Goal: Book appointment/travel/reservation

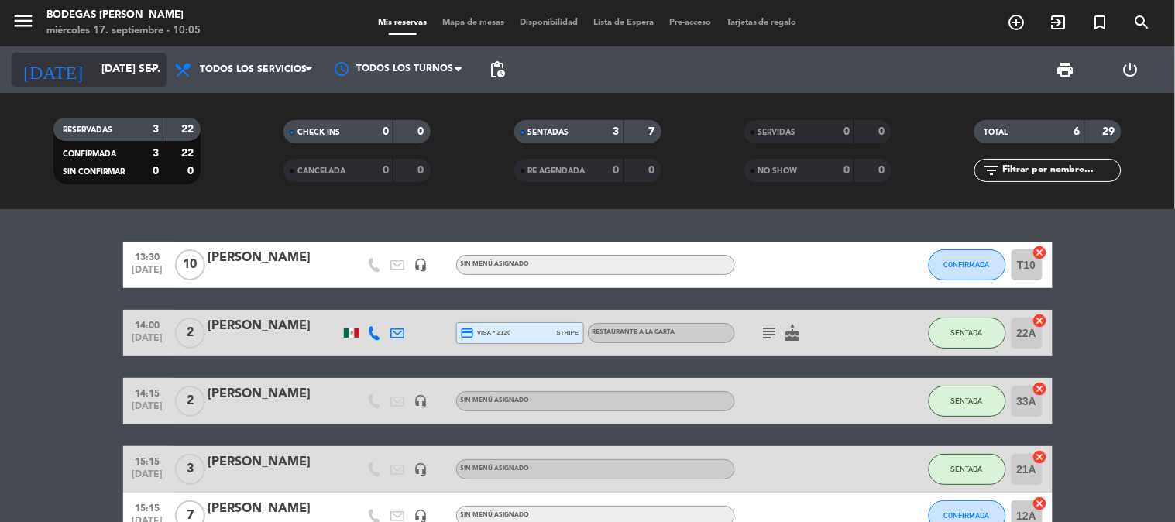
click at [95, 67] on input "[DATE] sep." at bounding box center [167, 70] width 147 height 28
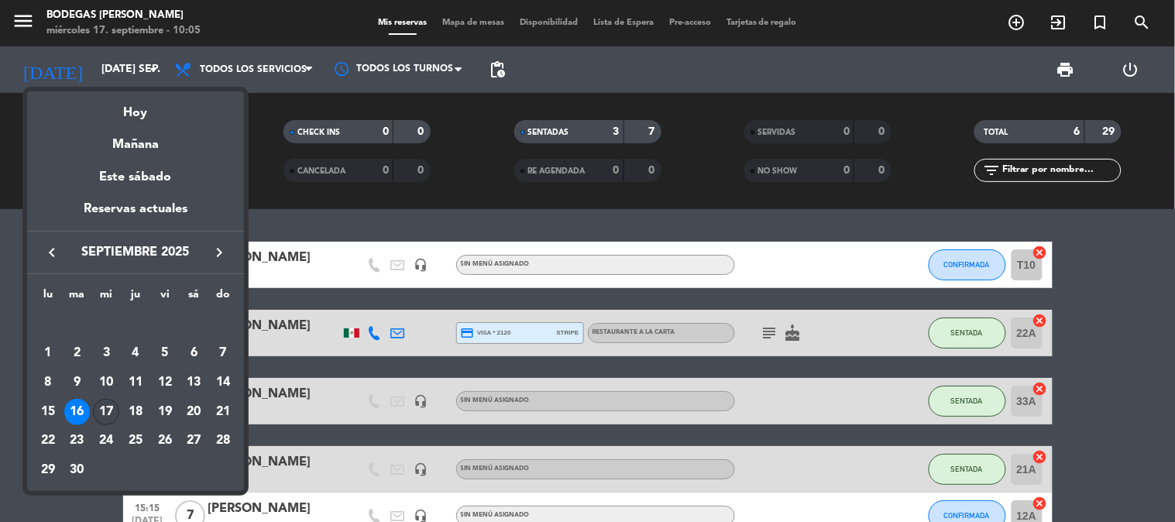
click at [104, 408] on div "17" at bounding box center [106, 412] width 26 height 26
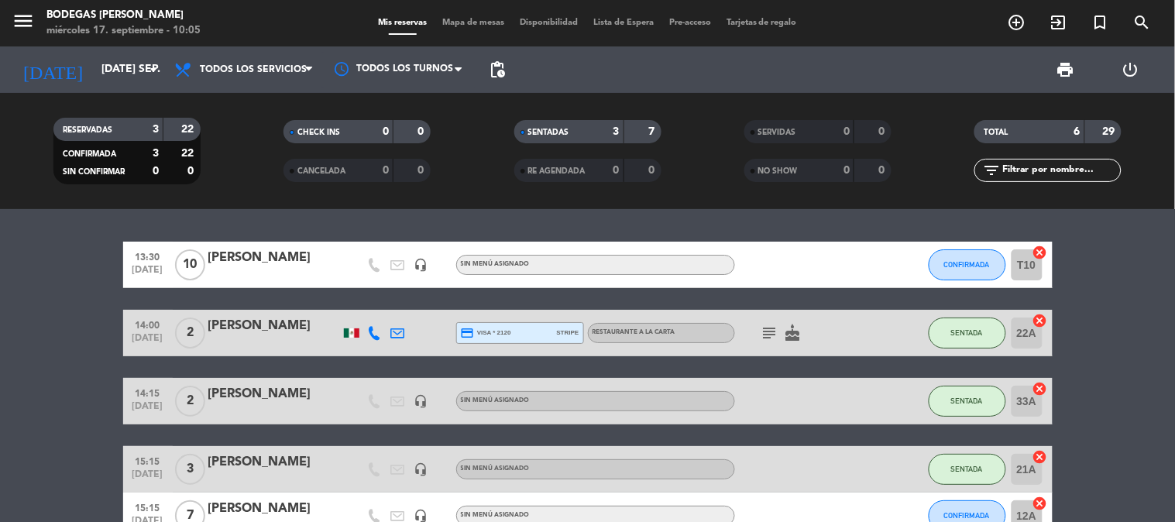
type input "mié. [DATE]"
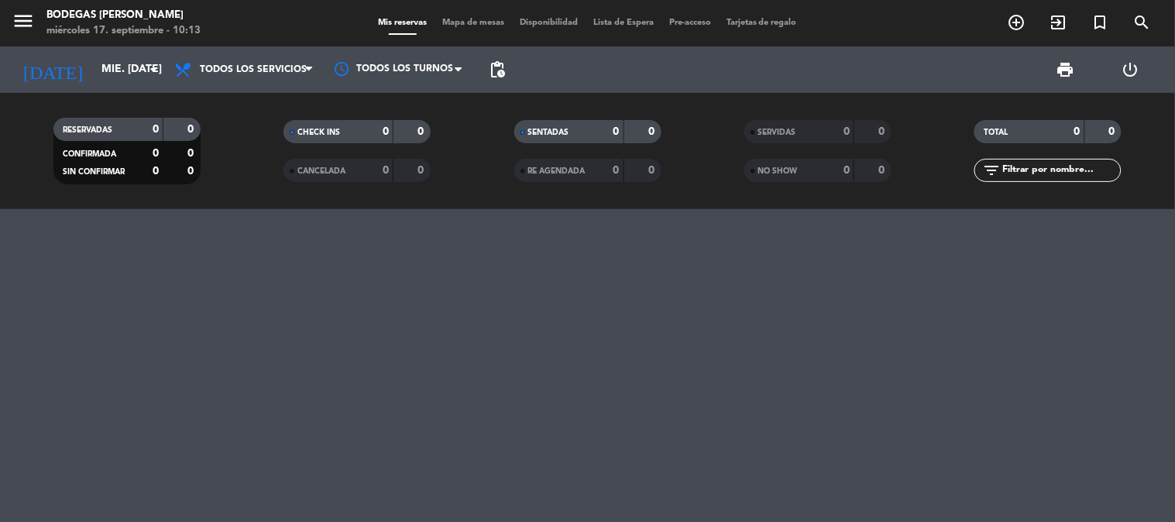
click at [1013, 23] on icon "add_circle_outline" at bounding box center [1017, 22] width 19 height 19
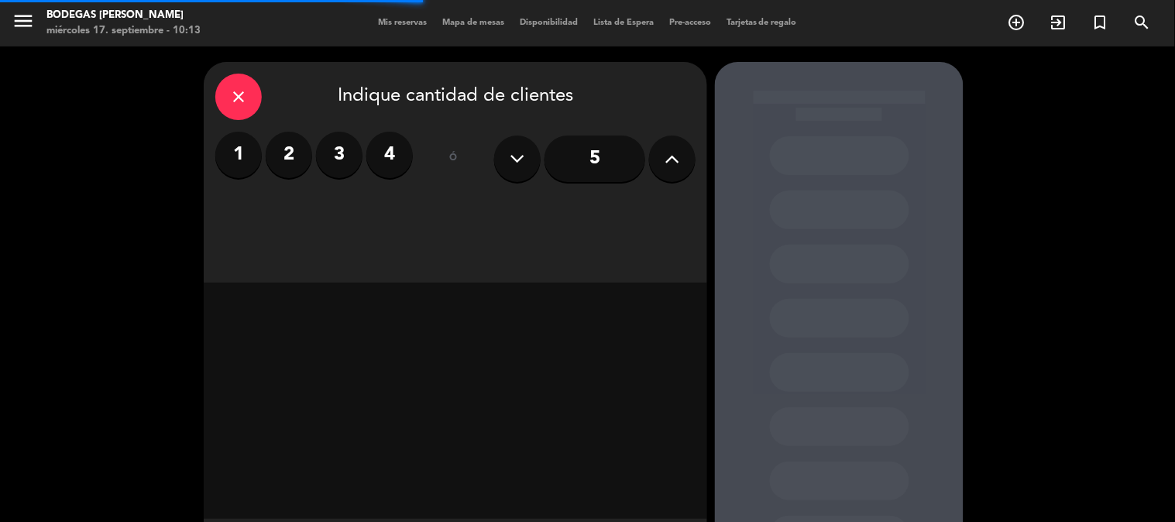
click at [341, 164] on label "3" at bounding box center [339, 155] width 46 height 46
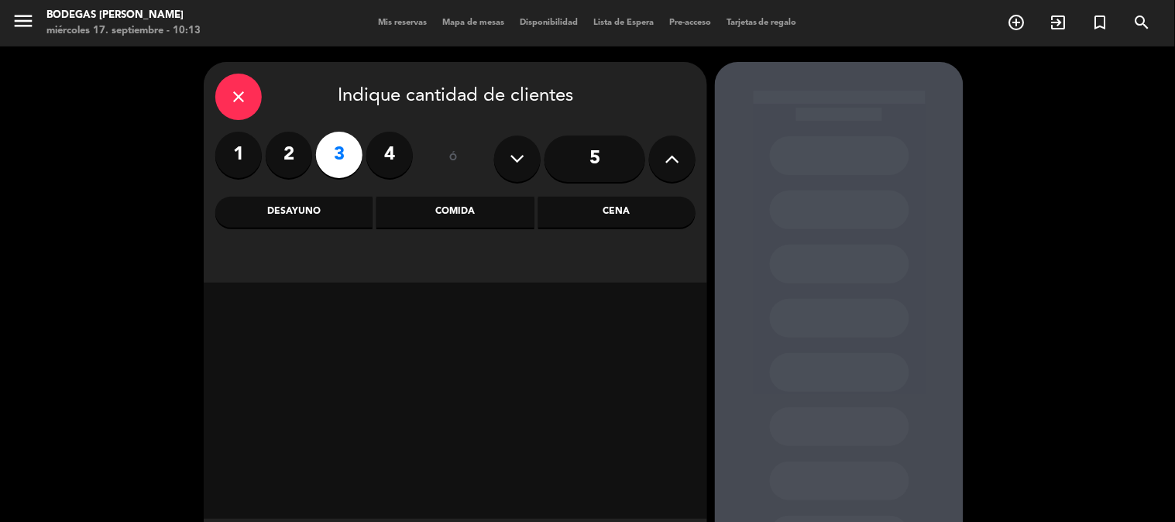
click at [461, 215] on div "Comida" at bounding box center [454, 212] width 157 height 31
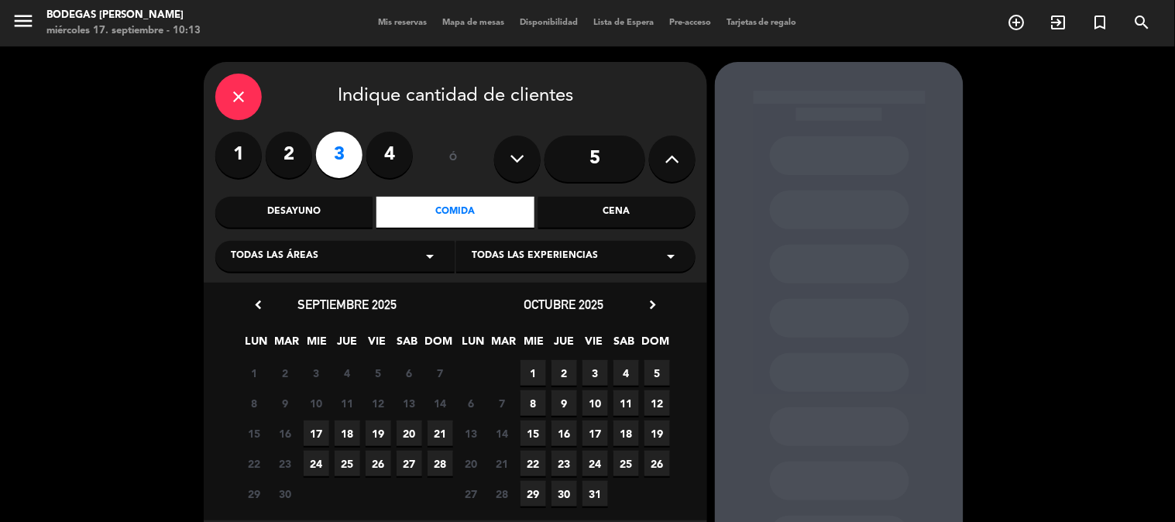
click at [308, 438] on span "17" at bounding box center [317, 434] width 26 height 26
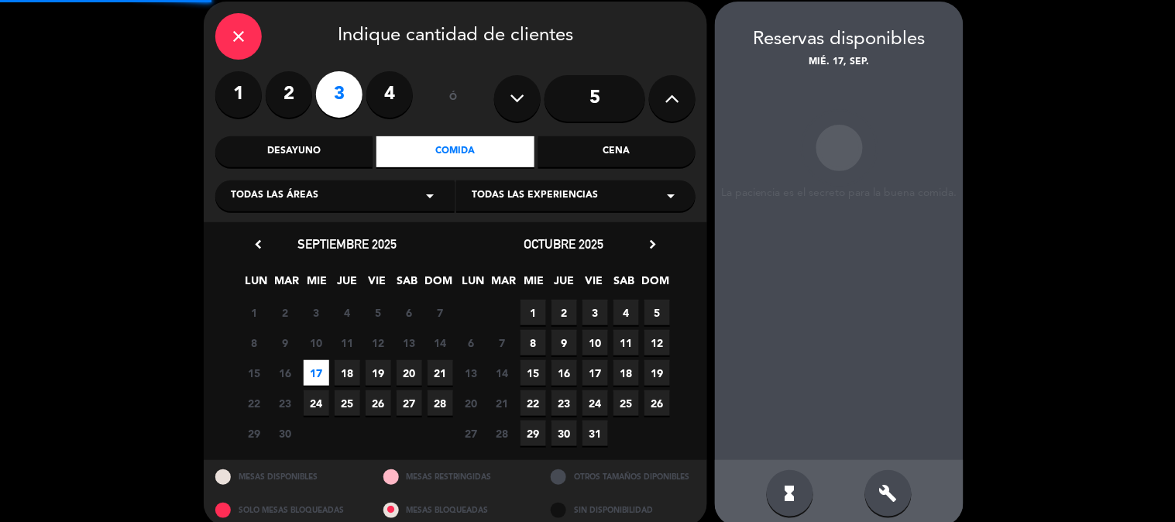
scroll to position [62, 0]
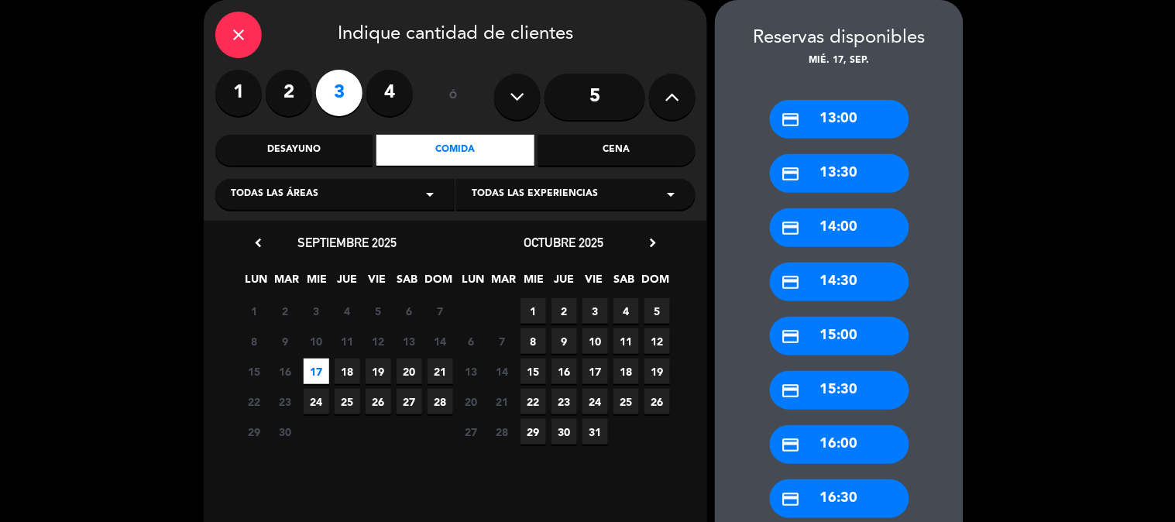
click at [848, 132] on div "credit_card 13:00" at bounding box center [839, 119] width 139 height 39
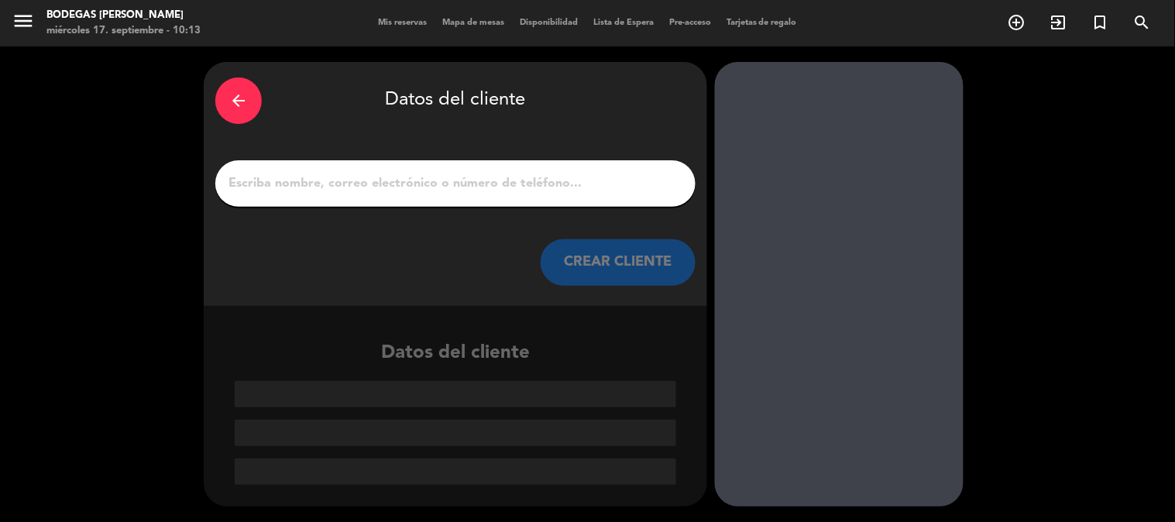
scroll to position [0, 0]
click at [341, 181] on input "1" at bounding box center [455, 184] width 457 height 22
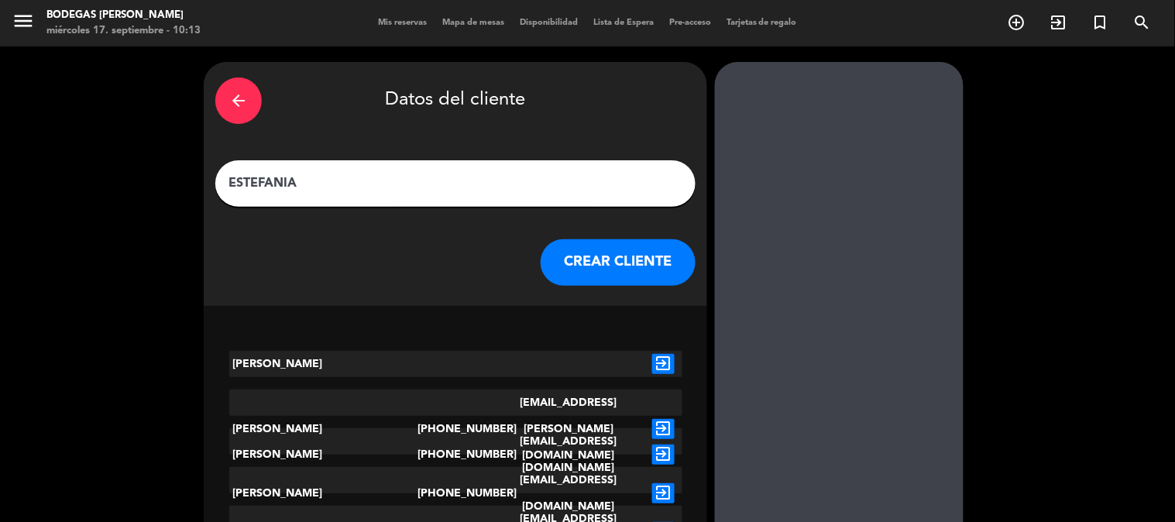
type input "ESTEFANIA"
click at [566, 239] on button "CREAR CLIENTE" at bounding box center [618, 262] width 155 height 46
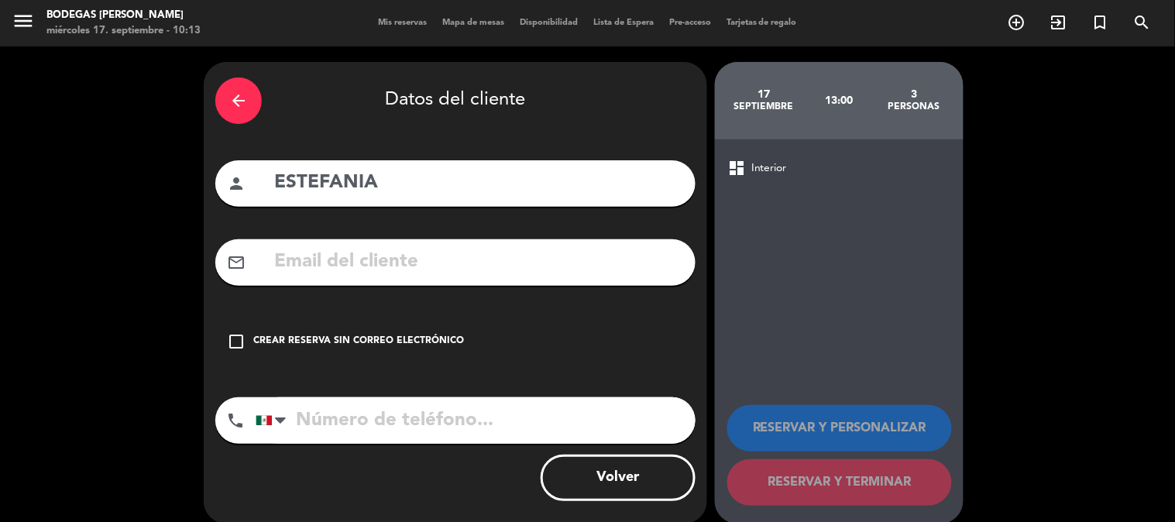
click at [235, 339] on icon "check_box_outline_blank" at bounding box center [236, 341] width 19 height 19
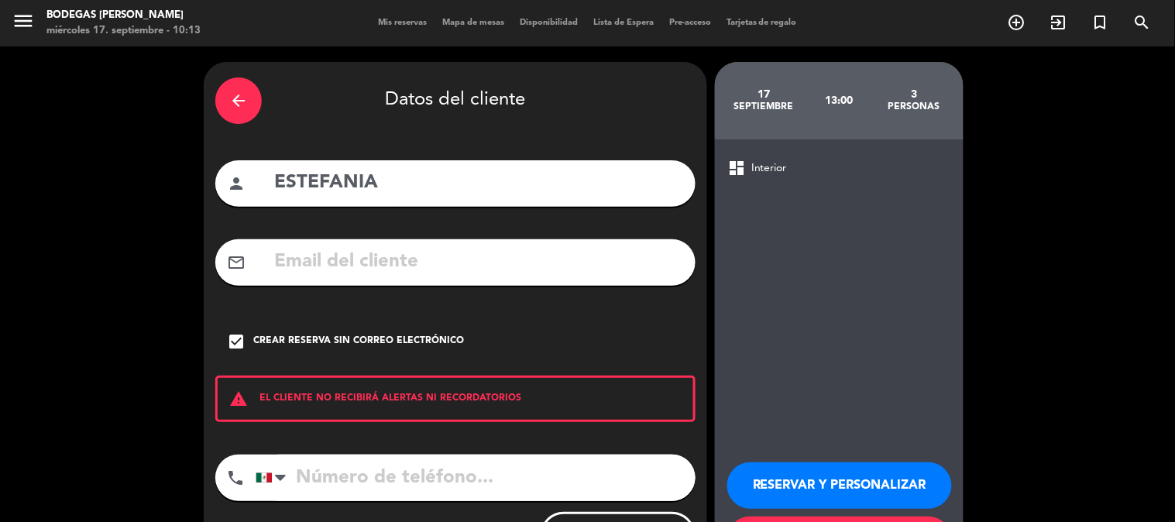
scroll to position [74, 0]
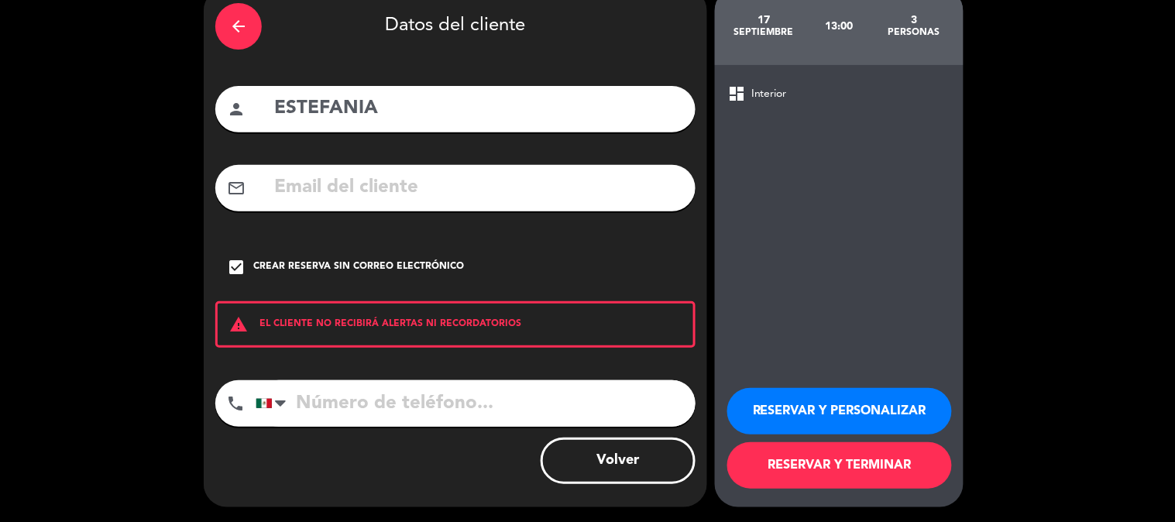
click at [837, 414] on button "RESERVAR Y PERSONALIZAR" at bounding box center [839, 411] width 225 height 46
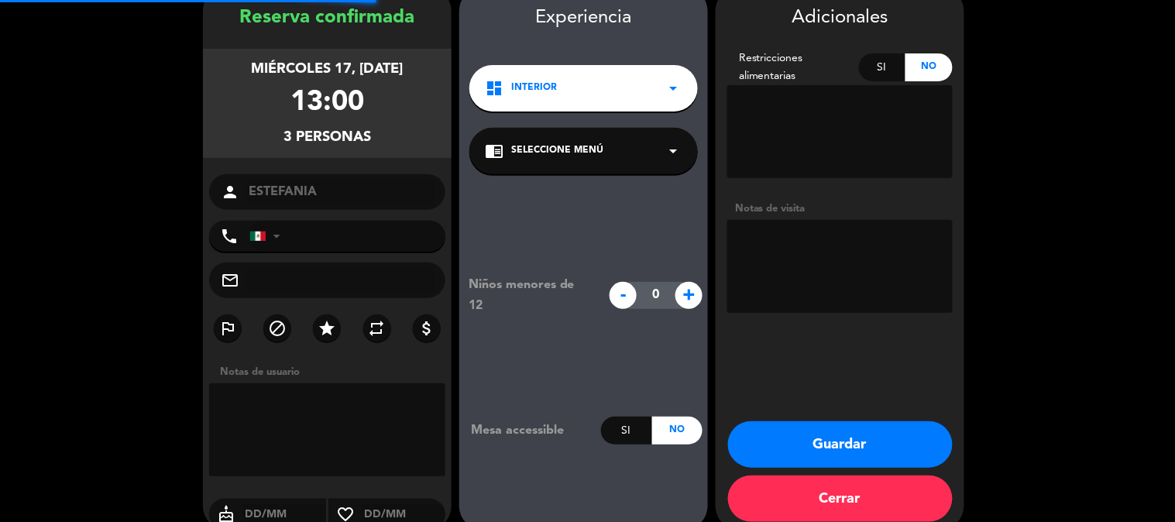
scroll to position [62, 0]
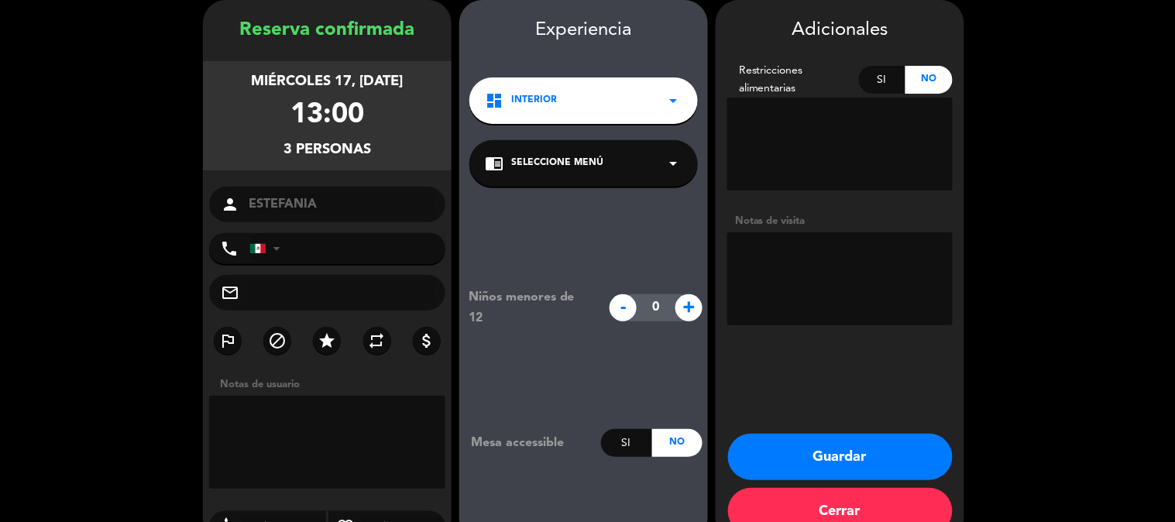
click at [831, 225] on div "Notas de visita" at bounding box center [839, 221] width 225 height 16
click at [818, 259] on textarea at bounding box center [839, 278] width 225 height 93
click at [593, 96] on div "dashboard Interior arrow_drop_down" at bounding box center [583, 100] width 228 height 46
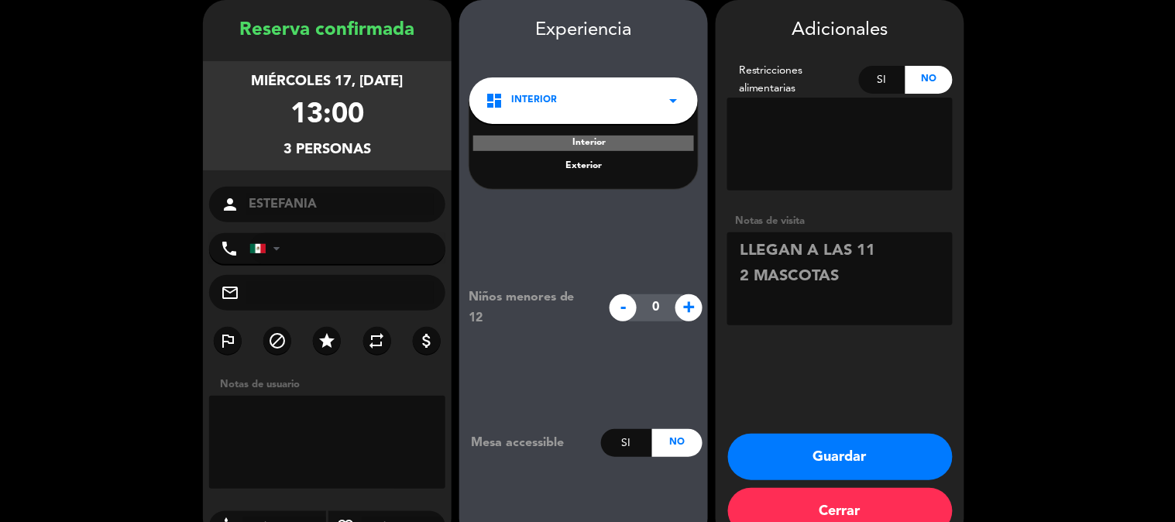
click at [585, 164] on div "Exterior" at bounding box center [584, 166] width 198 height 15
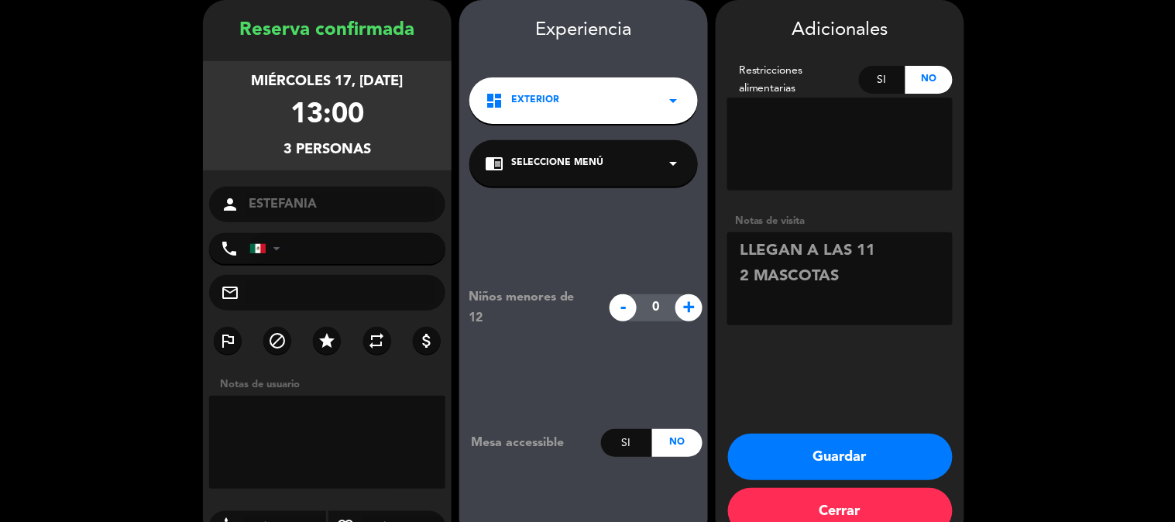
click at [883, 243] on textarea at bounding box center [839, 278] width 225 height 93
type textarea "LLEGAN A LAS 11 2 MASCOTAS"
click at [779, 455] on button "Guardar" at bounding box center [840, 457] width 225 height 46
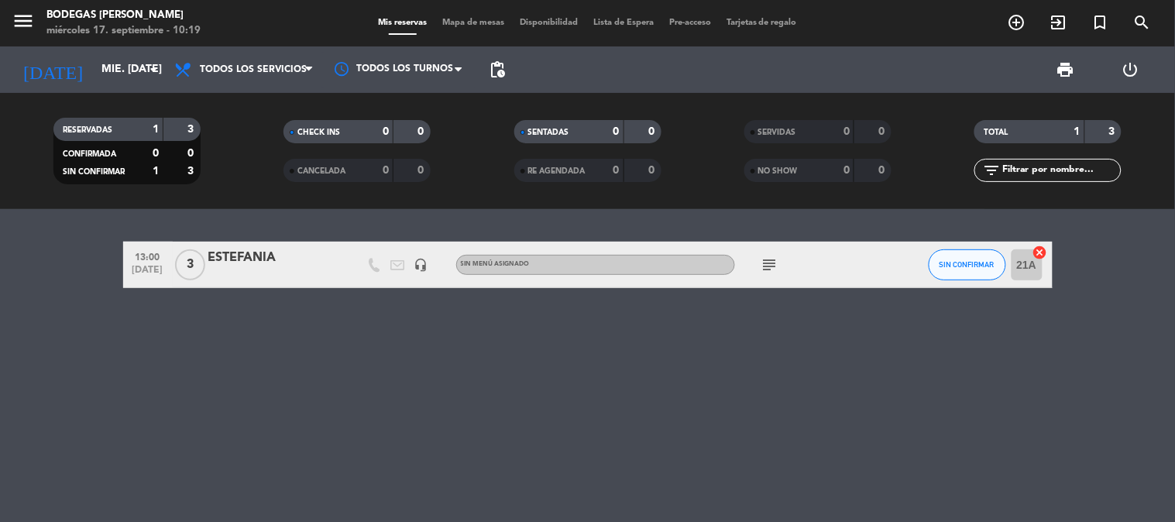
click at [240, 246] on div "13:00 [DATE] 3 ESTEFANIA headset_mic Sin menú asignado subject SIN CONFIRMAR 21…" at bounding box center [587, 265] width 929 height 46
click at [239, 258] on div "ESTEFANIA" at bounding box center [274, 258] width 132 height 20
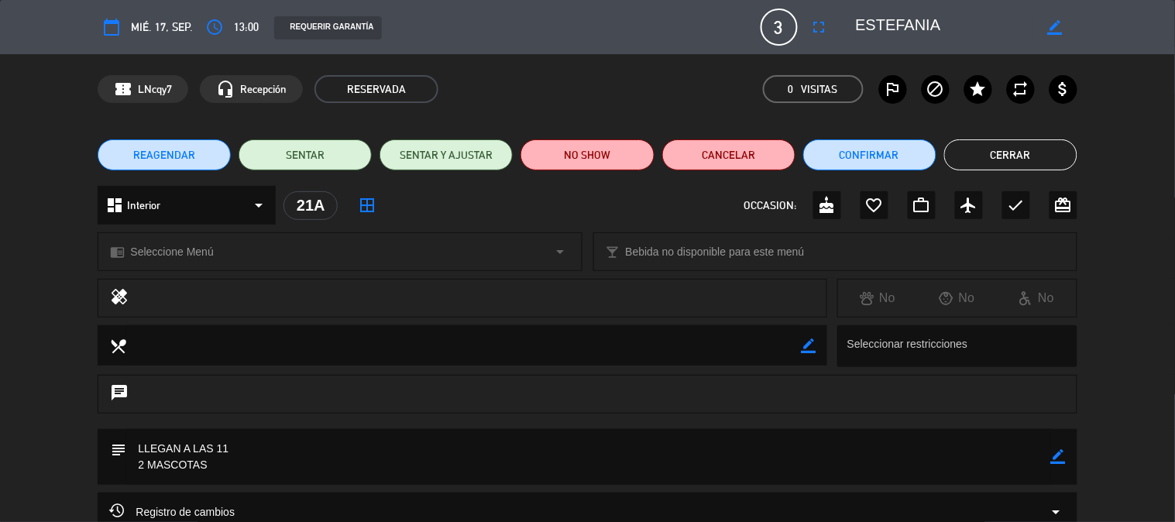
click at [1018, 167] on button "Cerrar" at bounding box center [1010, 154] width 133 height 31
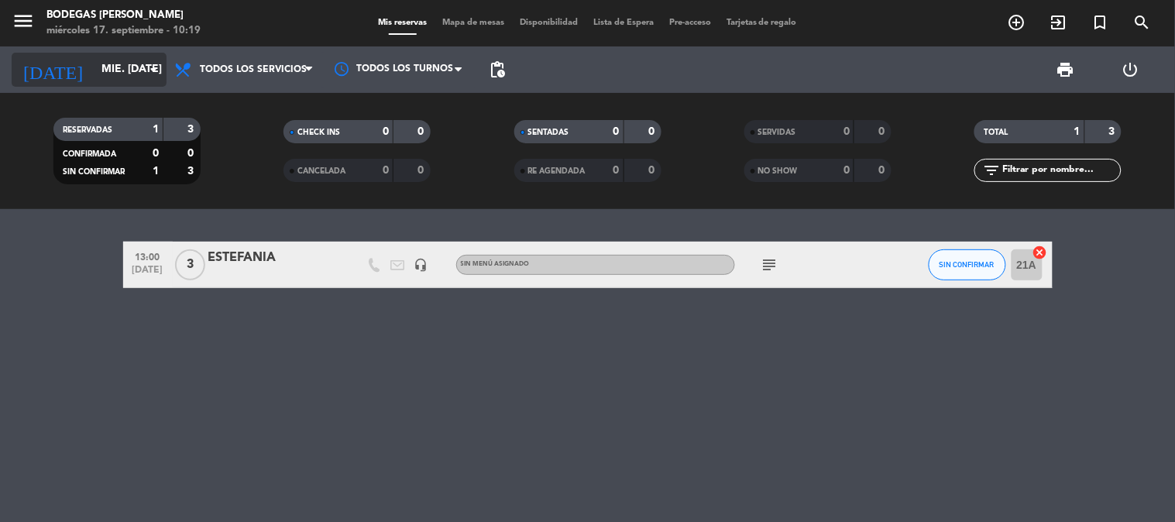
click at [124, 66] on input "mié. [DATE]" at bounding box center [167, 70] width 147 height 28
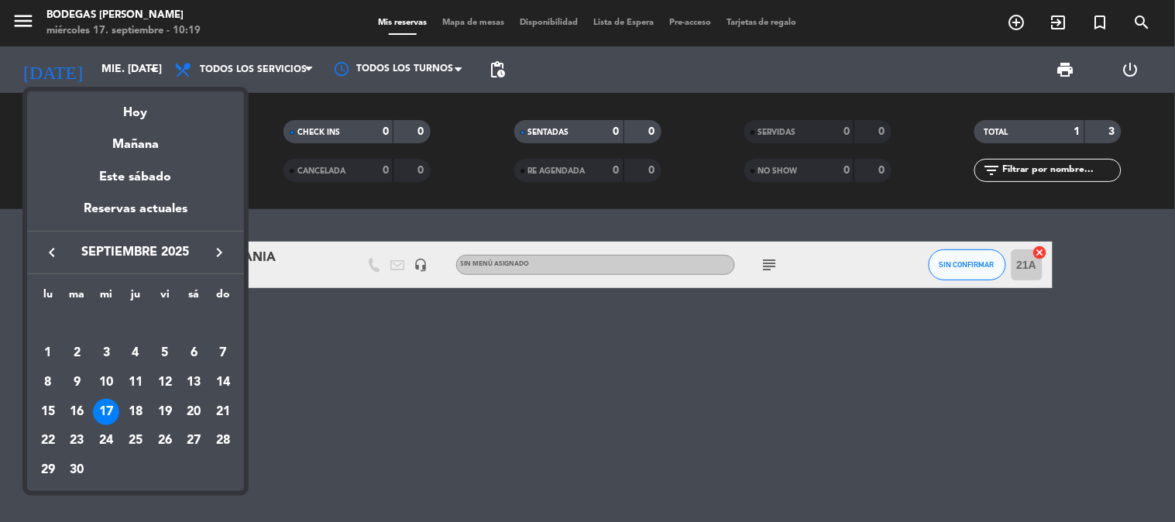
click at [99, 409] on div "17" at bounding box center [106, 412] width 26 height 26
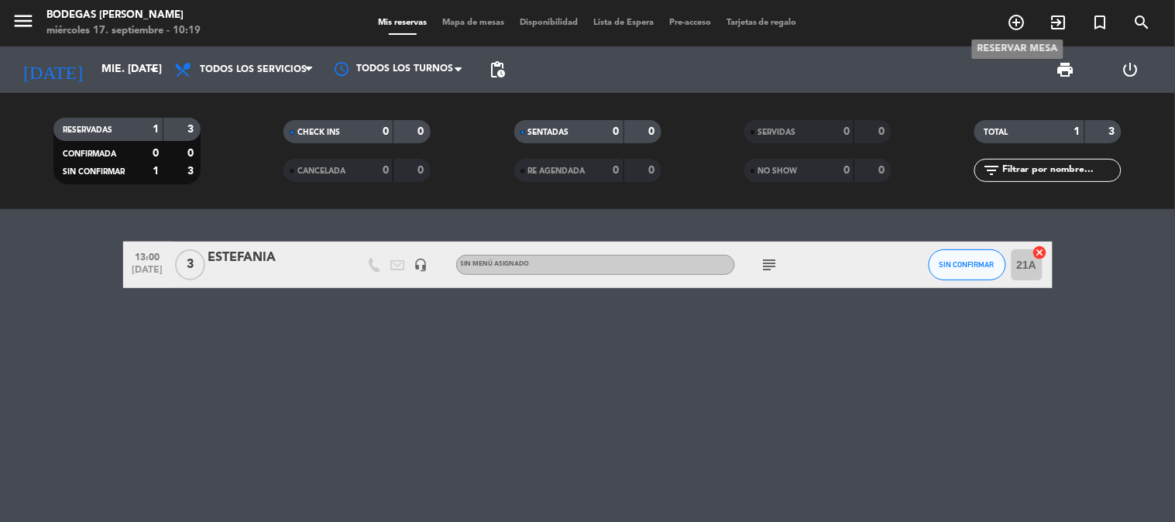
click at [1013, 24] on icon "add_circle_outline" at bounding box center [1017, 22] width 19 height 19
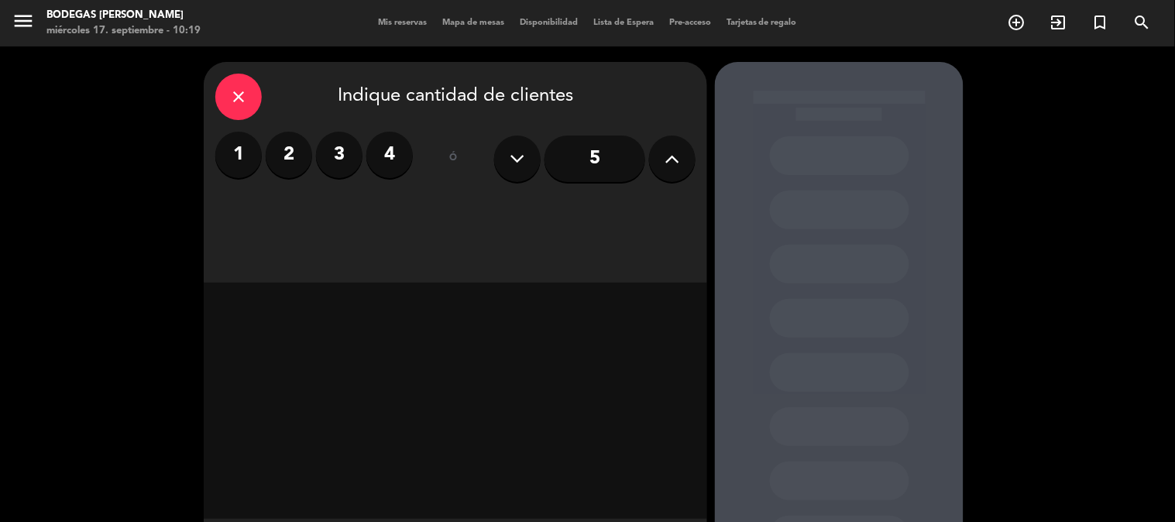
click at [215, 98] on div "close Indique cantidad de clientes" at bounding box center [455, 97] width 480 height 46
click at [234, 101] on icon "close" at bounding box center [238, 97] width 19 height 19
